Goal: Task Accomplishment & Management: Use online tool/utility

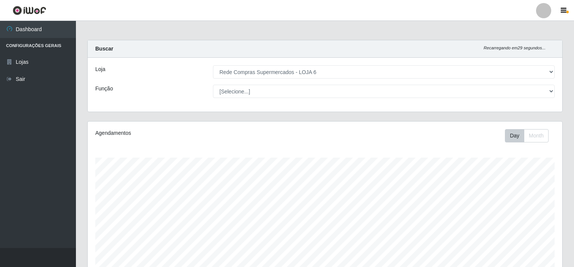
select select "398"
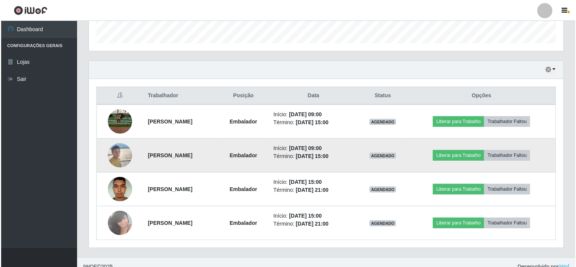
scroll to position [237, 0]
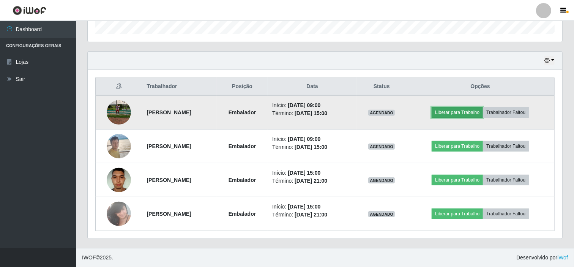
click at [462, 115] on button "Liberar para Trabalho" at bounding box center [457, 112] width 51 height 11
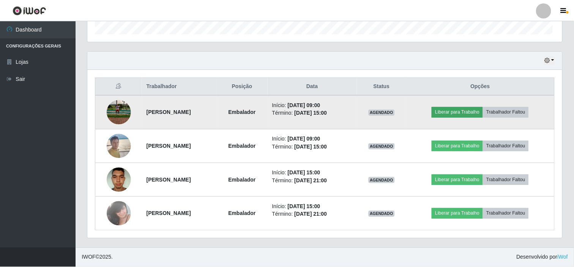
scroll to position [157, 470]
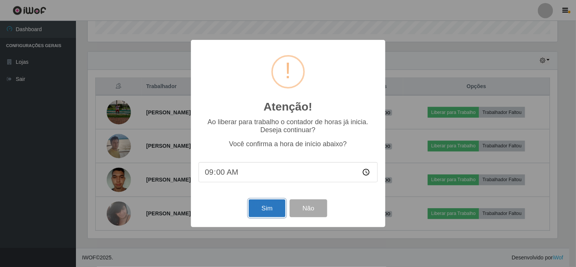
click at [266, 217] on button "Sim" at bounding box center [267, 208] width 37 height 18
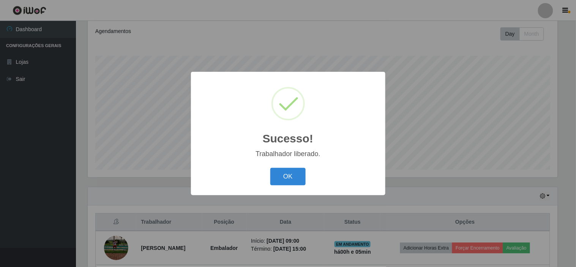
click at [290, 165] on div "Sucesso! × Trabalhador liberado. OK Cancel" at bounding box center [288, 133] width 194 height 123
click at [288, 168] on button "OK" at bounding box center [287, 177] width 35 height 18
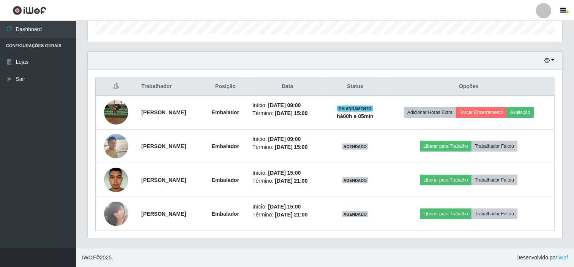
scroll to position [195, 0]
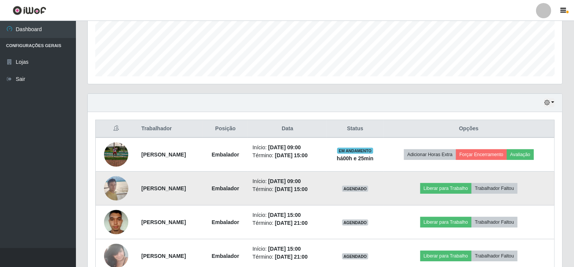
click at [107, 181] on img at bounding box center [116, 188] width 24 height 32
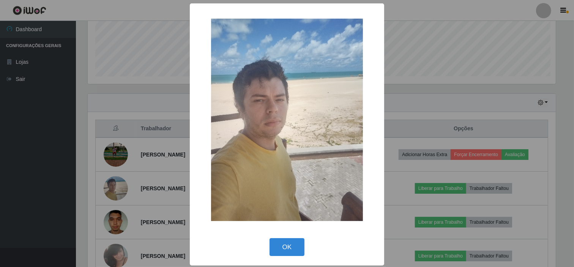
scroll to position [157, 470]
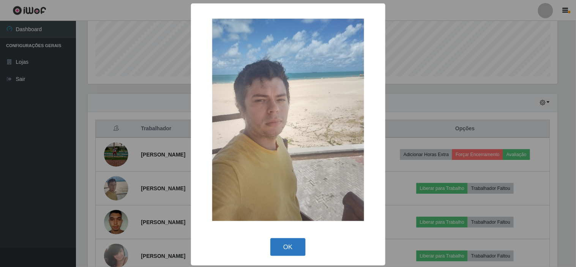
click at [290, 245] on button "OK" at bounding box center [287, 247] width 35 height 18
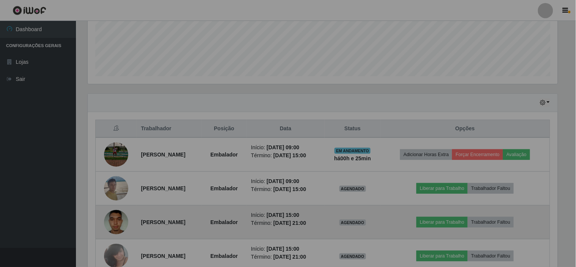
scroll to position [157, 474]
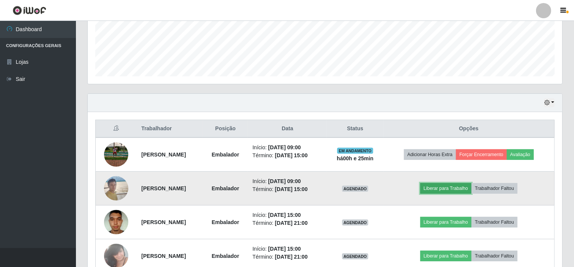
click at [464, 189] on button "Liberar para Trabalho" at bounding box center [445, 188] width 51 height 11
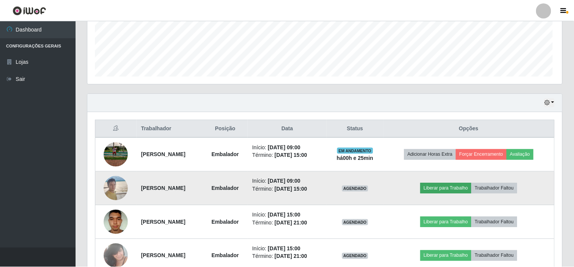
scroll to position [157, 470]
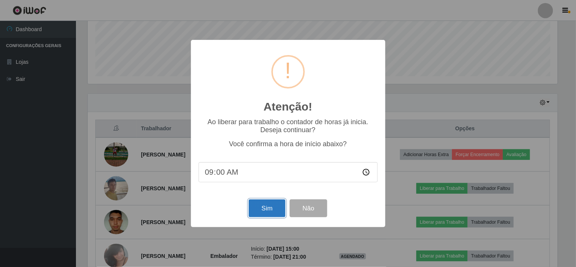
click at [267, 205] on button "Sim" at bounding box center [267, 208] width 37 height 18
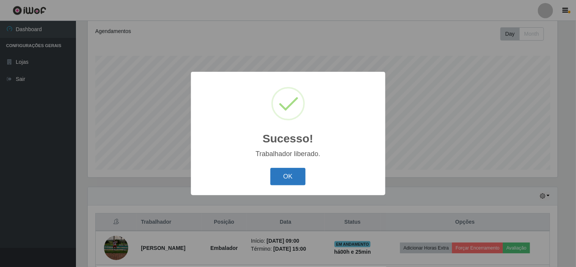
click at [291, 175] on button "OK" at bounding box center [287, 177] width 35 height 18
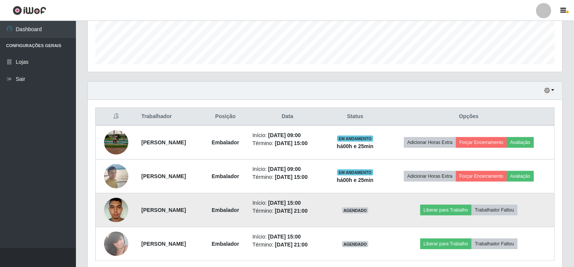
scroll to position [229, 0]
